Goal: Task Accomplishment & Management: Use online tool/utility

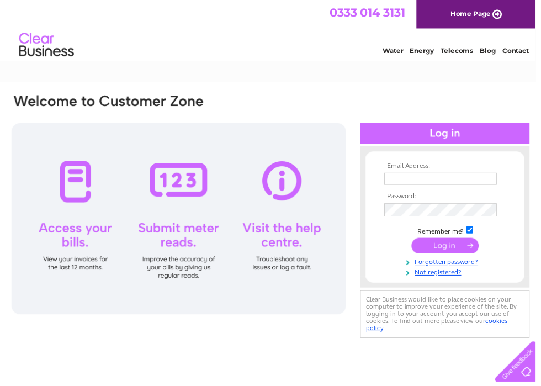
click at [438, 180] on input "text" at bounding box center [445, 180] width 114 height 12
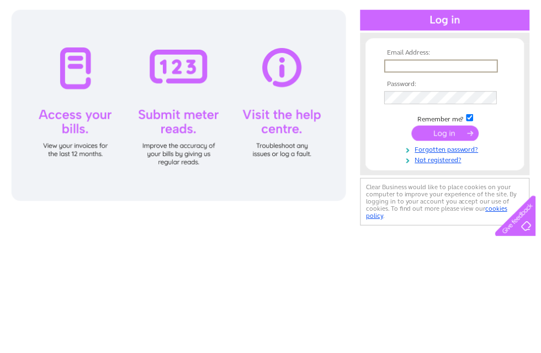
scroll to position [114, 0]
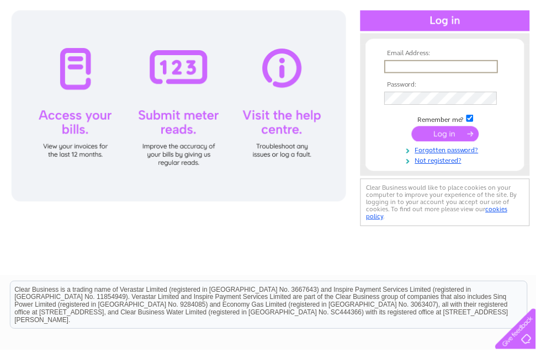
type input "[EMAIL_ADDRESS][DOMAIN_NAME]"
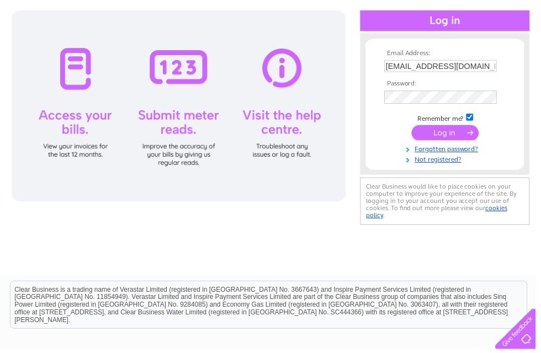
click at [470, 135] on input "submit" at bounding box center [450, 133] width 68 height 15
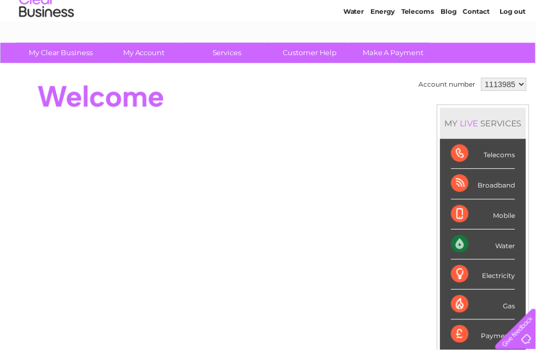
scroll to position [38, 0]
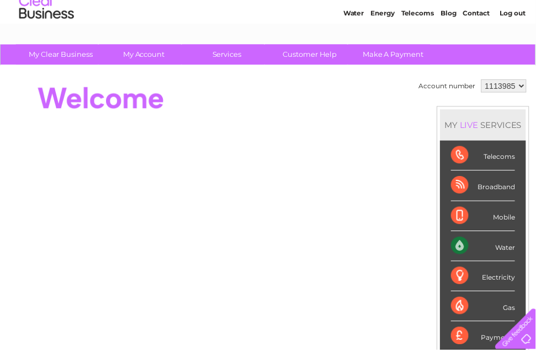
click at [469, 250] on div "Water" at bounding box center [487, 248] width 65 height 30
click at [513, 248] on div "Water" at bounding box center [487, 248] width 65 height 30
click at [466, 243] on div "Water" at bounding box center [487, 248] width 65 height 30
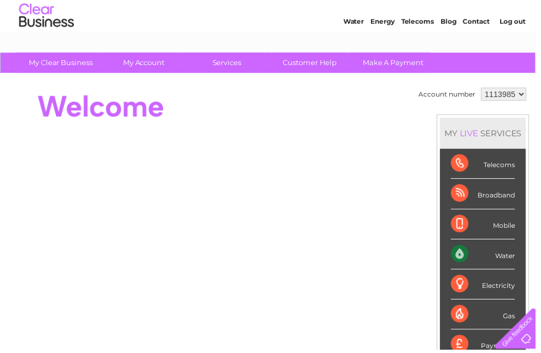
scroll to position [0, 0]
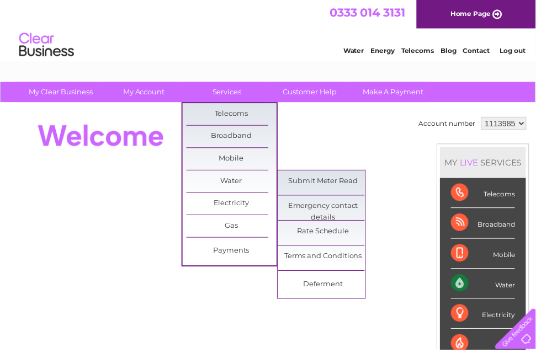
click at [337, 177] on link "Submit Meter Read" at bounding box center [326, 183] width 91 height 22
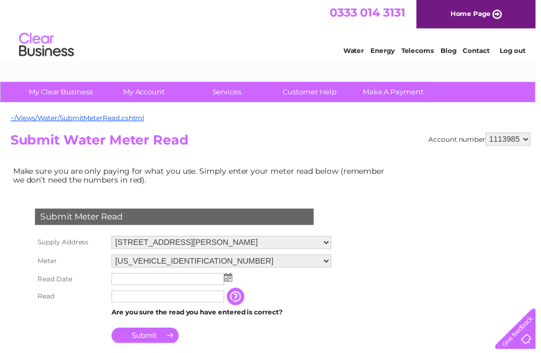
click at [232, 277] on img at bounding box center [230, 280] width 8 height 9
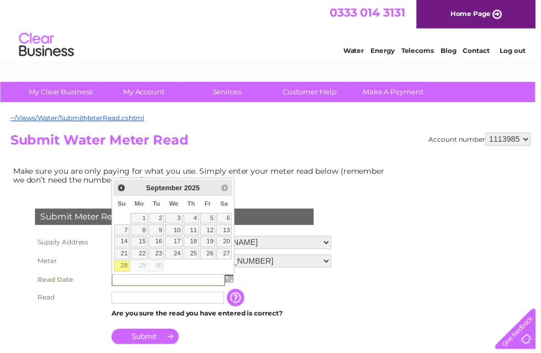
click at [124, 264] on link "28" at bounding box center [122, 268] width 15 height 11
type input "[DATE]"
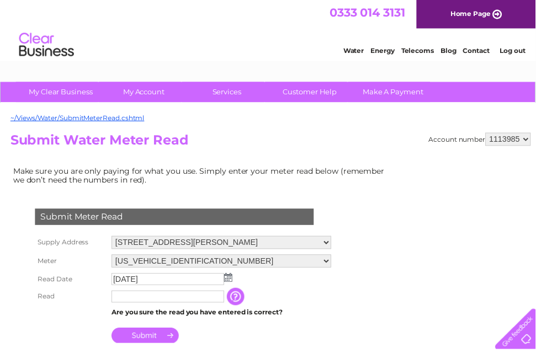
click at [143, 299] on input "text" at bounding box center [170, 300] width 114 height 12
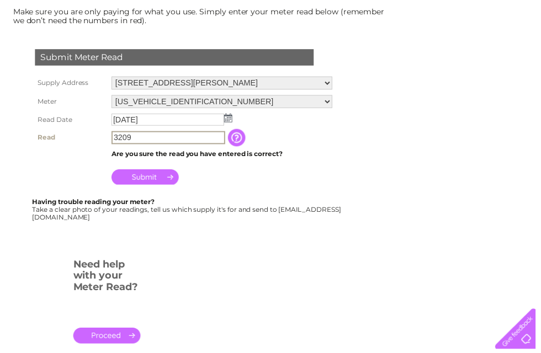
type input "3209"
click at [156, 175] on input "Submit" at bounding box center [147, 178] width 68 height 15
